Goal: Task Accomplishment & Management: Manage account settings

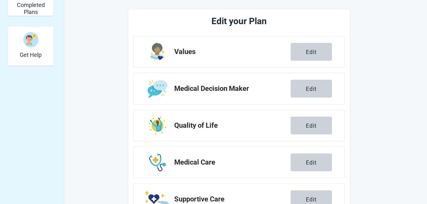
scroll to position [170, 0]
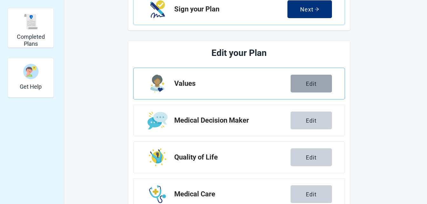
click at [312, 86] on div "Edit" at bounding box center [311, 83] width 11 height 6
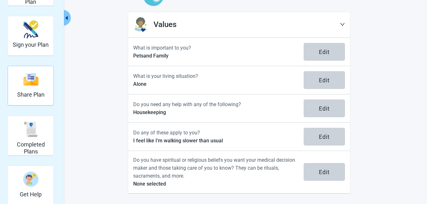
scroll to position [17, 0]
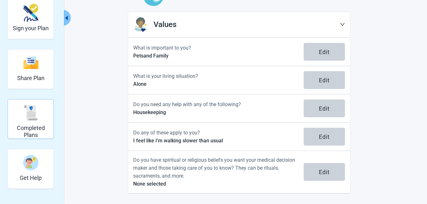
click at [23, 119] on img "Completed Plans" at bounding box center [30, 112] width 15 height 15
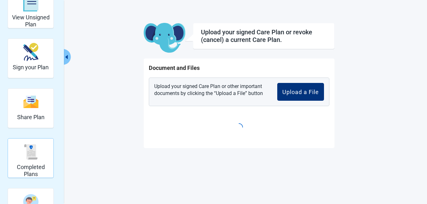
scroll to position [23, 0]
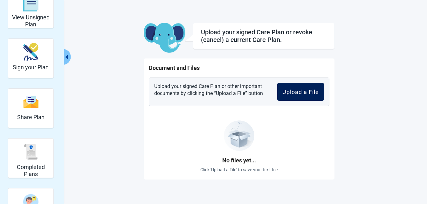
click at [292, 92] on div "Upload a File" at bounding box center [300, 92] width 37 height 6
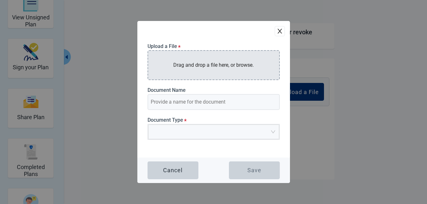
click at [201, 54] on div "Drag and drop a file here, or browse." at bounding box center [213, 65] width 132 height 30
click at [209, 68] on p "Drag and drop a file here, or browse." at bounding box center [213, 65] width 80 height 8
click at [202, 68] on p "Drag and drop a file here, or browse." at bounding box center [213, 65] width 80 height 8
type input "koda advanced directive notarized"
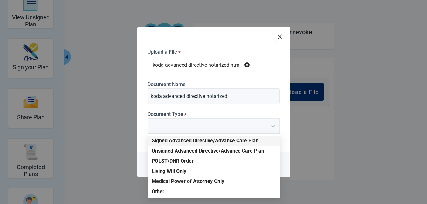
click at [274, 122] on div at bounding box center [213, 126] width 131 height 15
click at [249, 138] on div "Signed Advanced Directive/Advance Care Plan" at bounding box center [214, 140] width 125 height 7
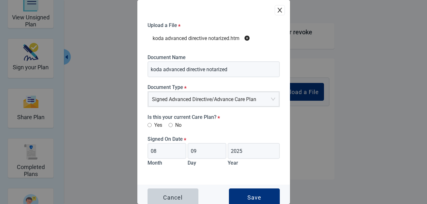
click at [148, 125] on input "Yes" at bounding box center [149, 125] width 4 height 4
radio input "true"
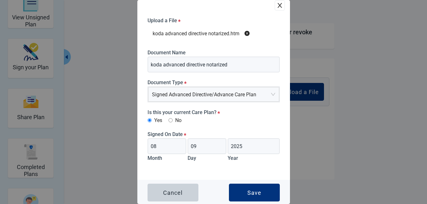
scroll to position [6, 0]
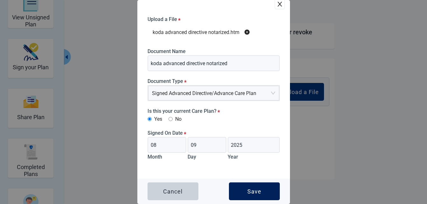
click at [238, 190] on button "Save" at bounding box center [254, 191] width 51 height 18
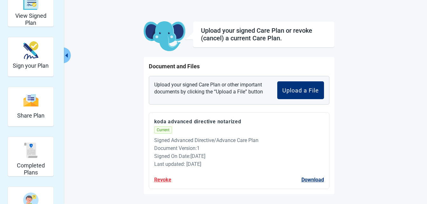
scroll to position [25, 0]
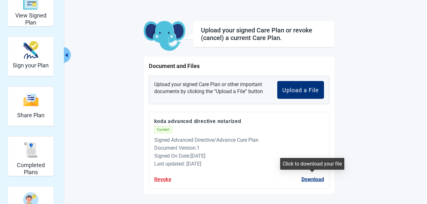
click at [314, 180] on button "Download" at bounding box center [312, 179] width 23 height 8
click at [166, 130] on span "Current" at bounding box center [163, 129] width 18 height 7
click at [158, 127] on span "Current" at bounding box center [163, 129] width 18 height 7
click at [389, 163] on div "View Signed Plan Sign your Plan Share Plan Completed Plans Get Help Upload your…" at bounding box center [213, 101] width 427 height 206
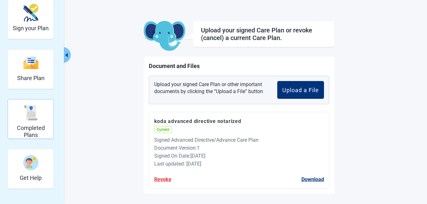
click at [30, 117] on img "Completed Plans" at bounding box center [30, 112] width 15 height 15
click at [24, 72] on div "Share Plan" at bounding box center [30, 63] width 27 height 24
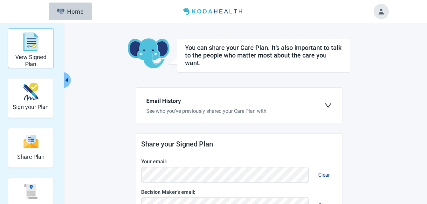
click at [32, 50] on img "View Signed Plan" at bounding box center [30, 41] width 15 height 19
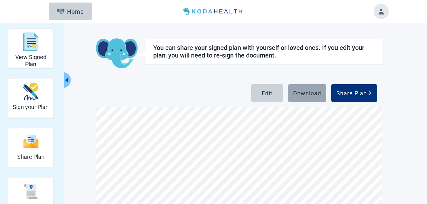
click at [310, 98] on button "Download" at bounding box center [307, 93] width 38 height 18
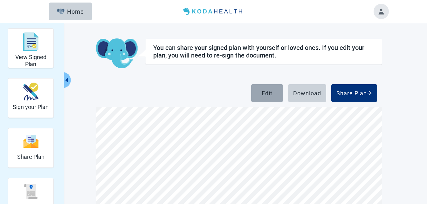
click at [266, 90] on div "Edit" at bounding box center [267, 93] width 11 height 6
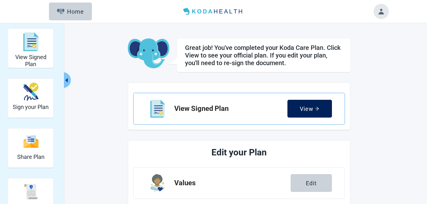
click at [307, 108] on div "View" at bounding box center [309, 109] width 19 height 6
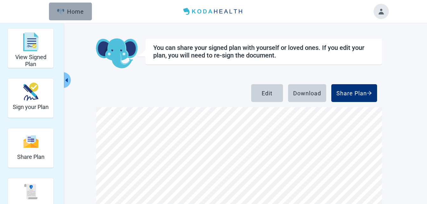
click at [74, 7] on button "Home" at bounding box center [70, 12] width 43 height 18
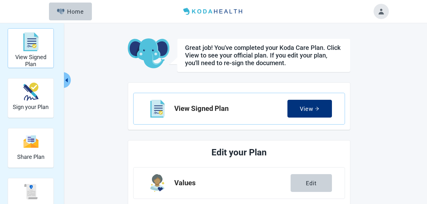
click at [32, 51] on img "View Signed Plan" at bounding box center [30, 41] width 15 height 19
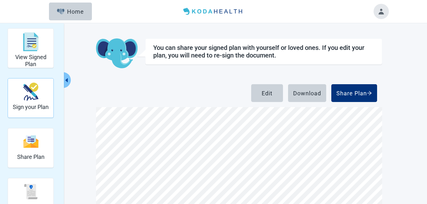
click at [28, 96] on img "Sign your Plan" at bounding box center [30, 92] width 15 height 18
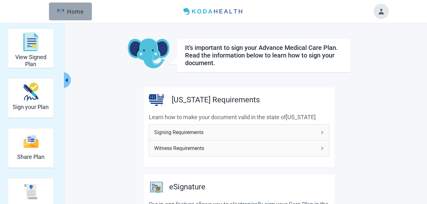
click at [63, 6] on button "Home" at bounding box center [70, 12] width 43 height 18
